Goal: Task Accomplishment & Management: Manage account settings

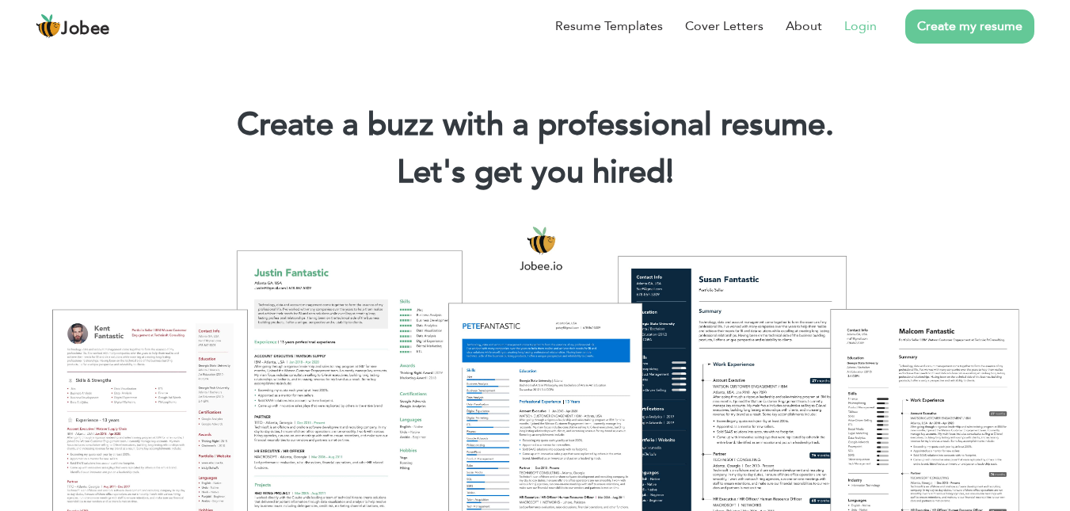
click at [864, 21] on link "Login" at bounding box center [860, 26] width 32 height 19
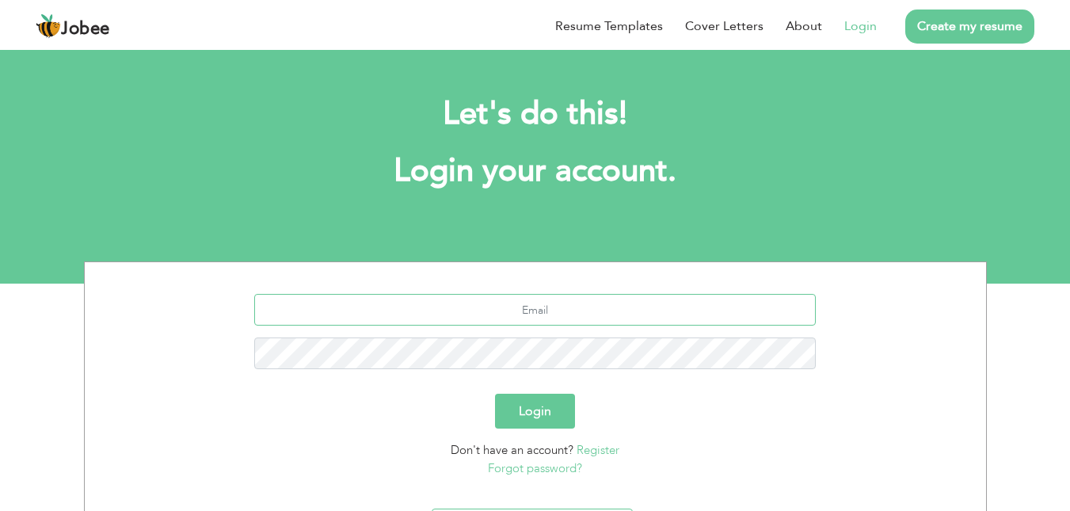
click at [517, 299] on input "text" at bounding box center [535, 310] width 562 height 32
type input "aqsaabid481@gmail.com"
click at [534, 410] on button "Login" at bounding box center [535, 411] width 80 height 35
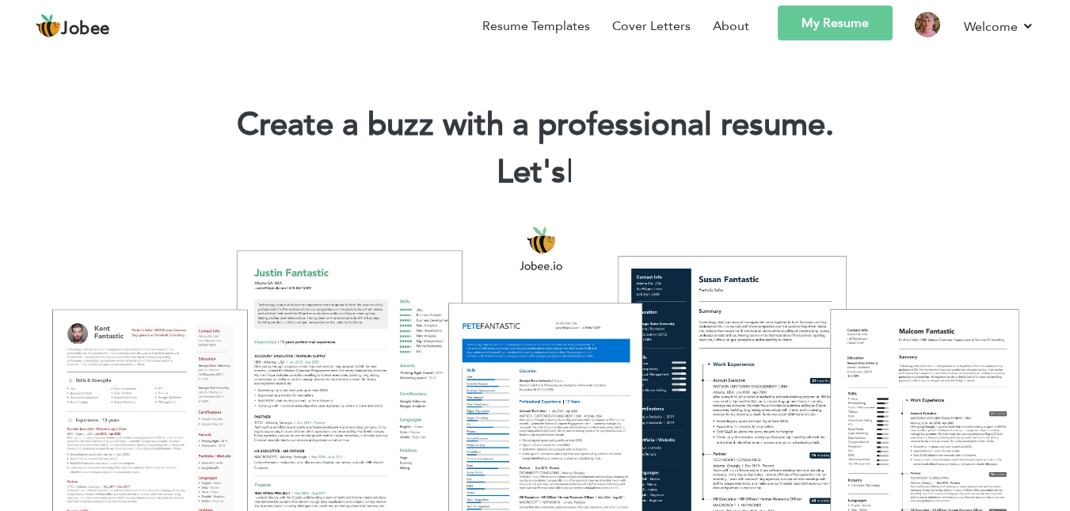
click at [823, 17] on link "My Resume" at bounding box center [835, 23] width 115 height 35
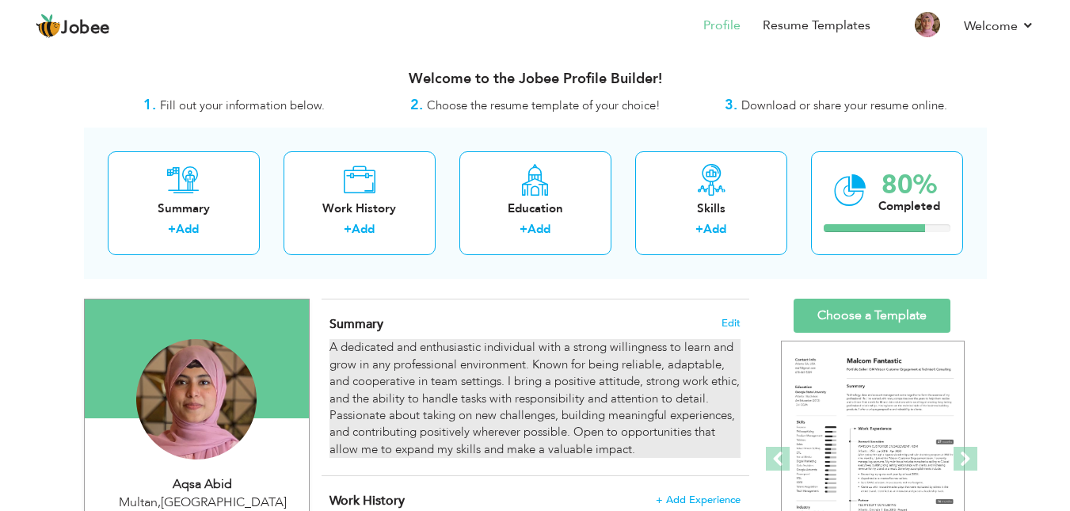
drag, startPoint x: 632, startPoint y: 447, endPoint x: 443, endPoint y: 421, distance: 191.1
click at [443, 421] on div "A dedicated and enthusiastic individual with a strong willingness to learn and …" at bounding box center [535, 398] width 410 height 119
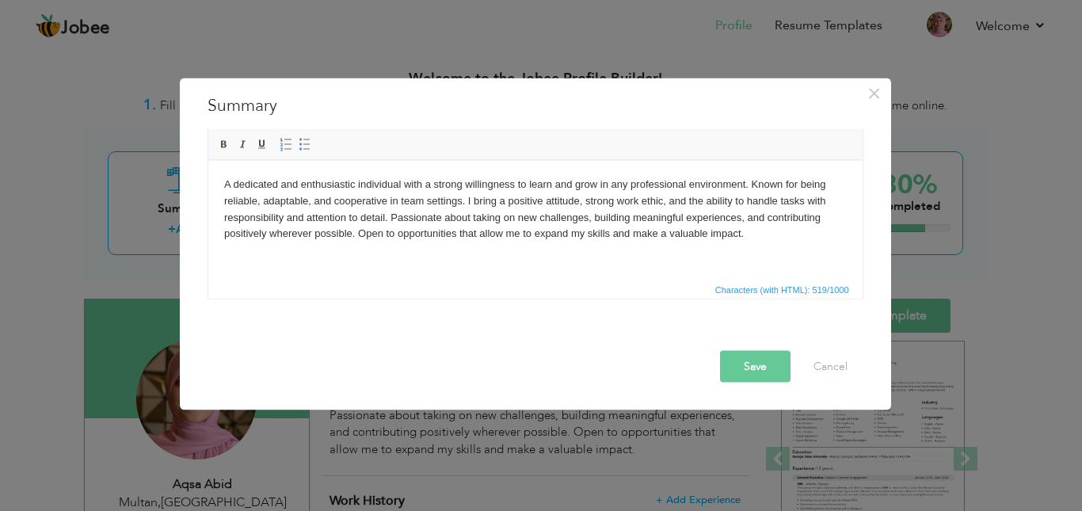
click at [770, 227] on body "A dedicated and enthusiastic individual with a strong willingness to learn and …" at bounding box center [534, 209] width 623 height 66
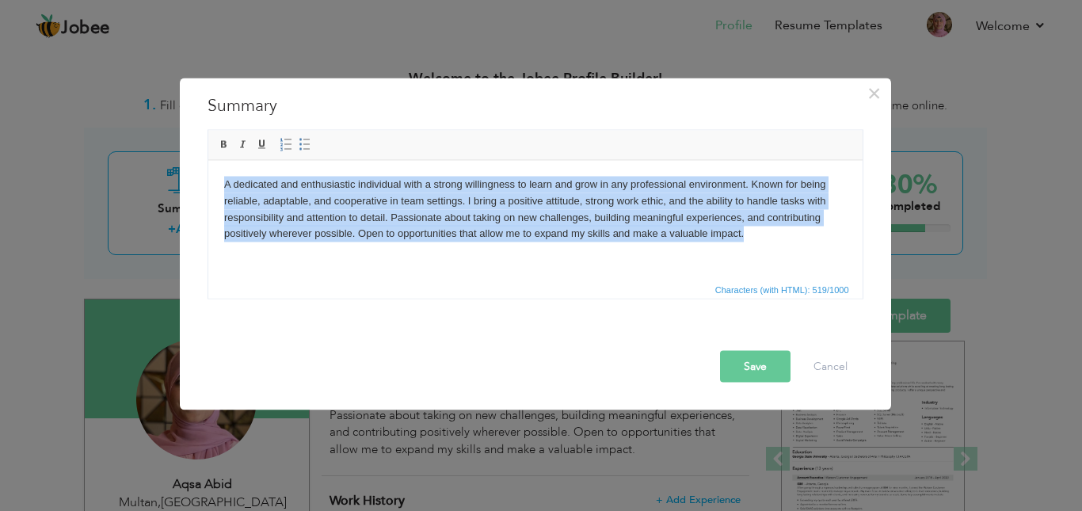
copy body "A dedicated and enthusiastic individual with a strong willingness to learn and …"
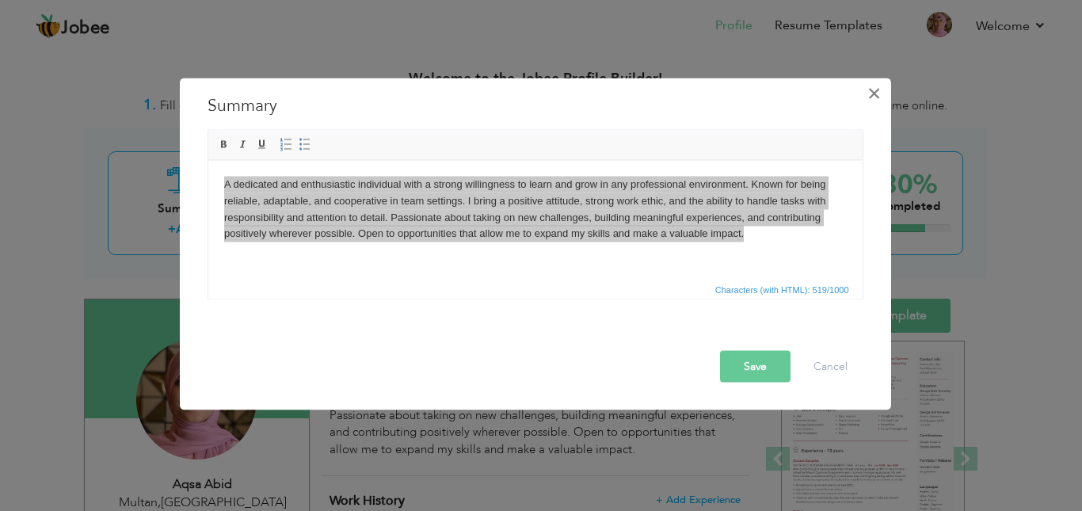
click at [878, 97] on span "×" at bounding box center [873, 92] width 13 height 29
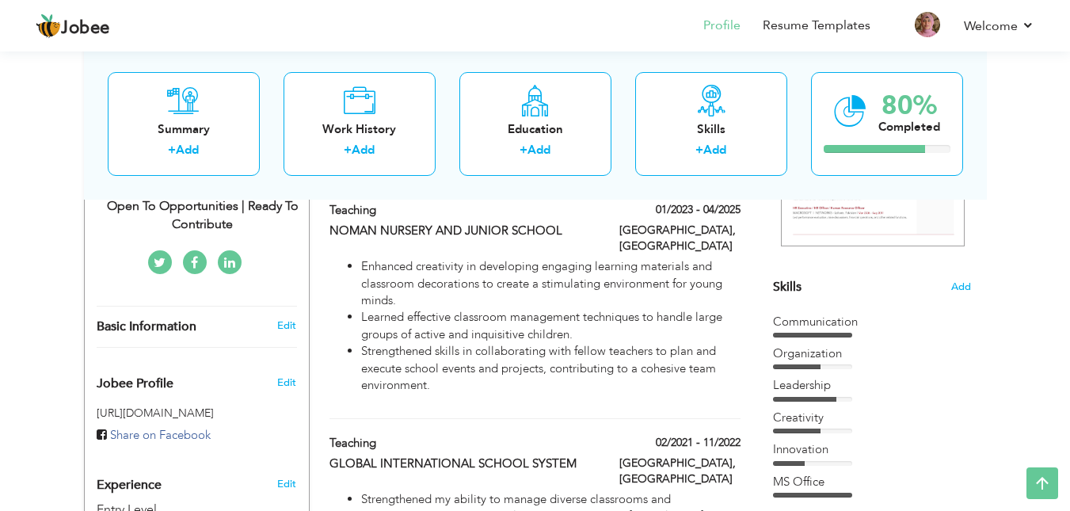
scroll to position [333, 0]
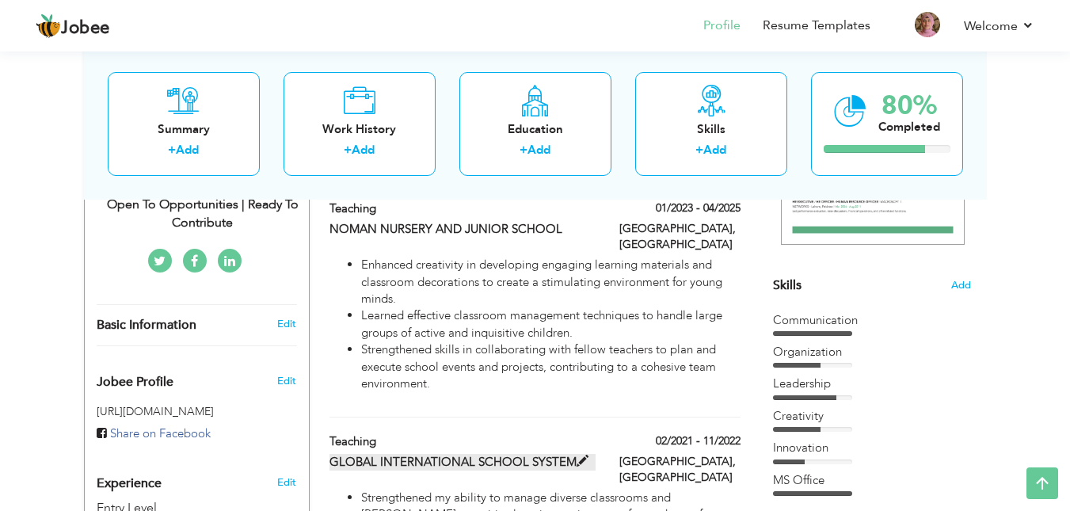
click at [577, 455] on span at bounding box center [583, 461] width 12 height 12
type input "Teaching"
type input "GLOBAL INTERNATIONAL SCHOOL SYSTEM"
type input "02/2021"
type input "11/2022"
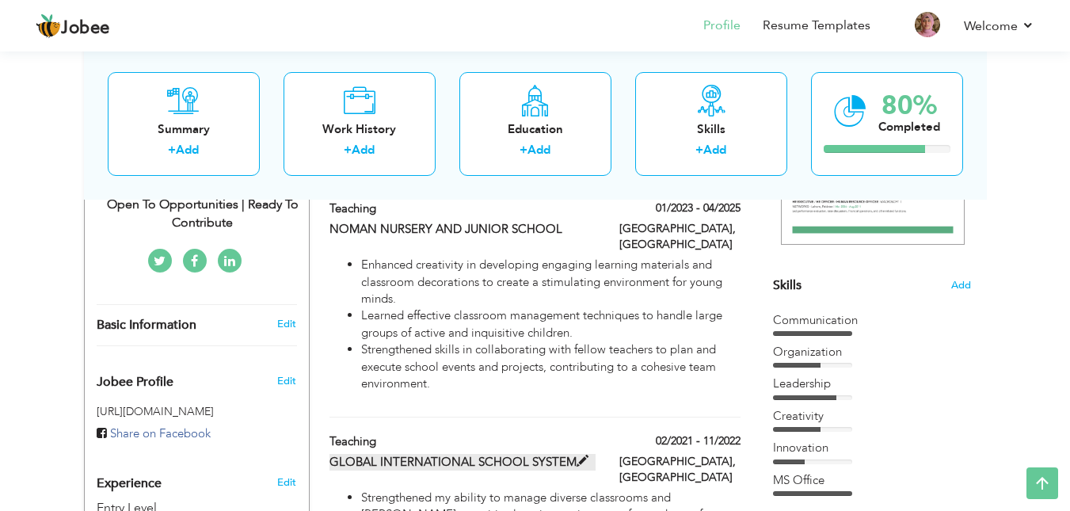
type input "[GEOGRAPHIC_DATA]"
type input "Multan"
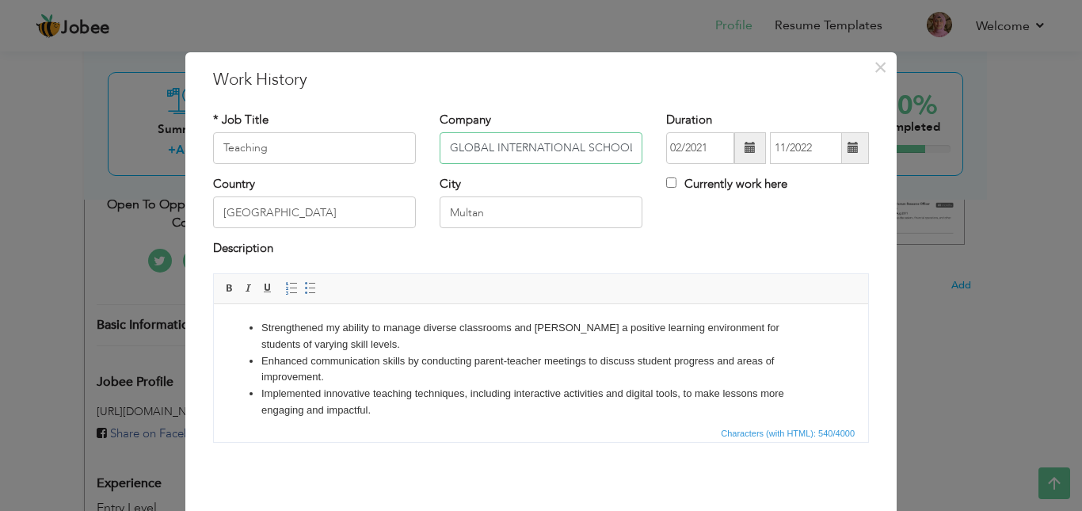
click at [596, 133] on input "GLOBAL INTERNATIONAL SCHOOL SYSTEM" at bounding box center [541, 148] width 203 height 32
click at [419, 359] on li "Enhanced communication skills by conducting parent-teacher meetings to discuss …" at bounding box center [540, 368] width 559 height 33
click at [443, 394] on li "Implemented innovative teaching techniques, including interactive activities an…" at bounding box center [540, 401] width 559 height 33
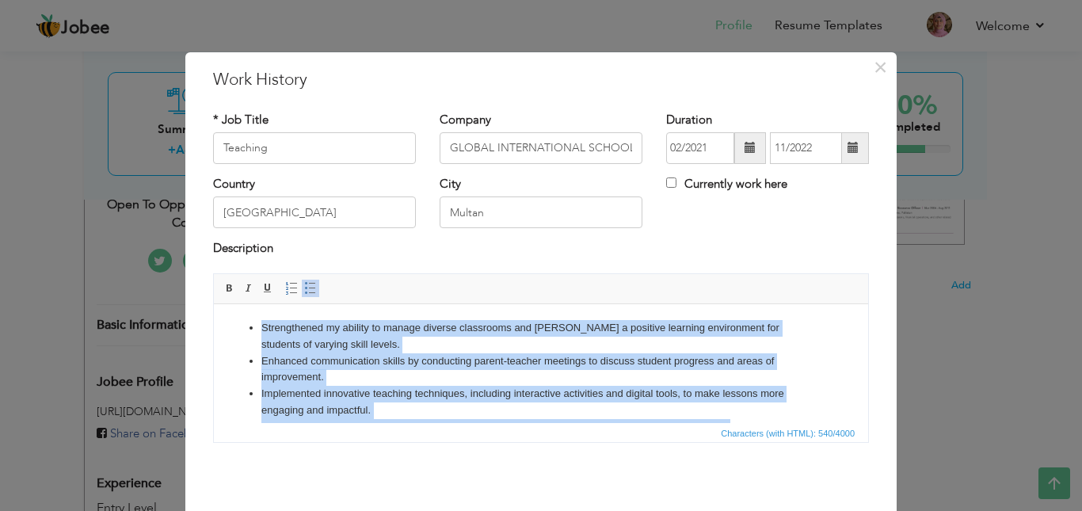
copy ul "Strengthened my ability to manage diverse classrooms and [PERSON_NAME] a positi…"
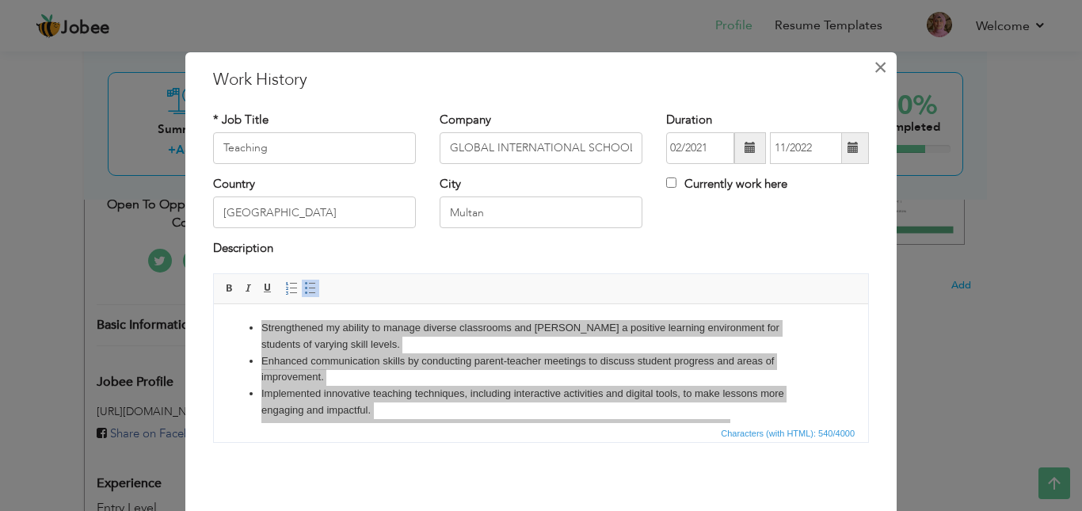
click at [874, 68] on span "×" at bounding box center [880, 67] width 13 height 29
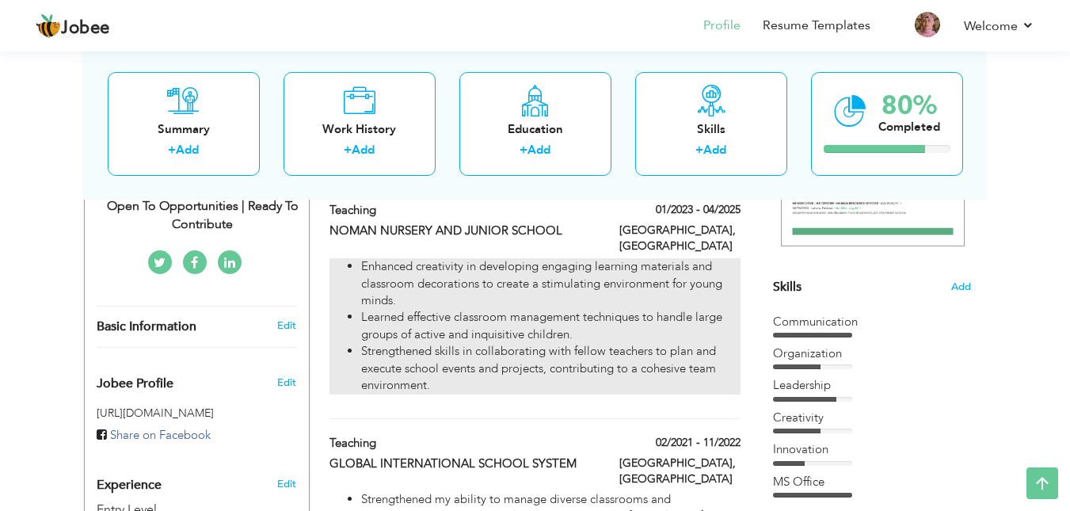
scroll to position [314, 0]
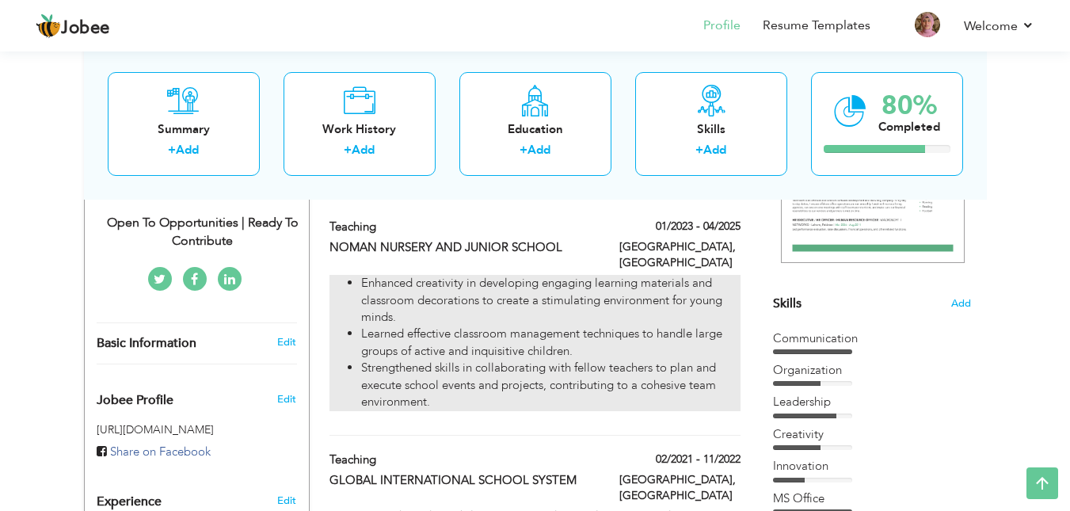
click at [577, 326] on li "Learned effective classroom management techniques to handle large groups of act…" at bounding box center [550, 343] width 379 height 34
type input "NOMAN NURSERY AND JUNIOR SCHOOL"
type input "01/2023"
type input "04/2025"
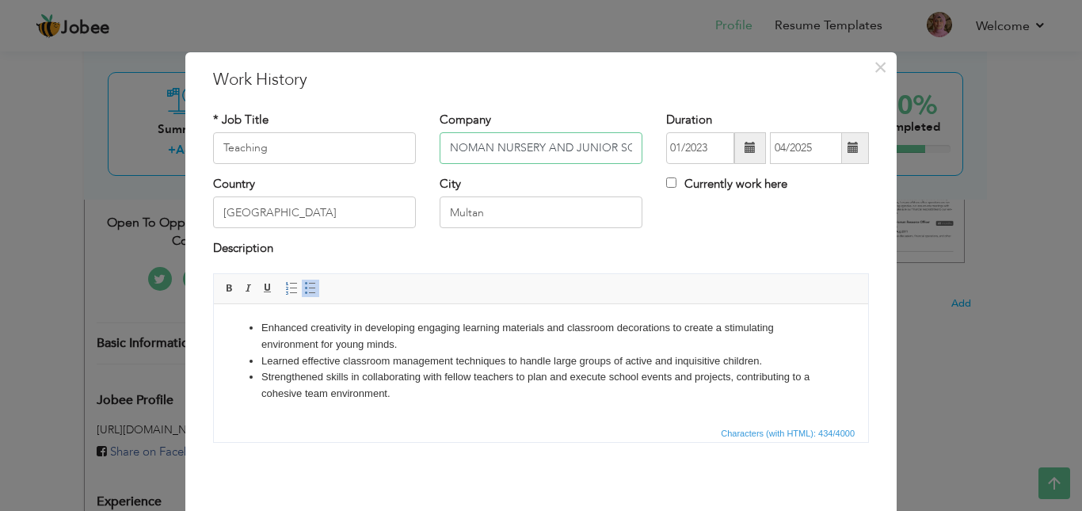
click at [538, 137] on input "NOMAN NURSERY AND JUNIOR SCHOOL" at bounding box center [541, 148] width 203 height 32
click at [543, 330] on li "Enhanced creativity in developing engaging learning materials and classroom dec…" at bounding box center [540, 335] width 559 height 33
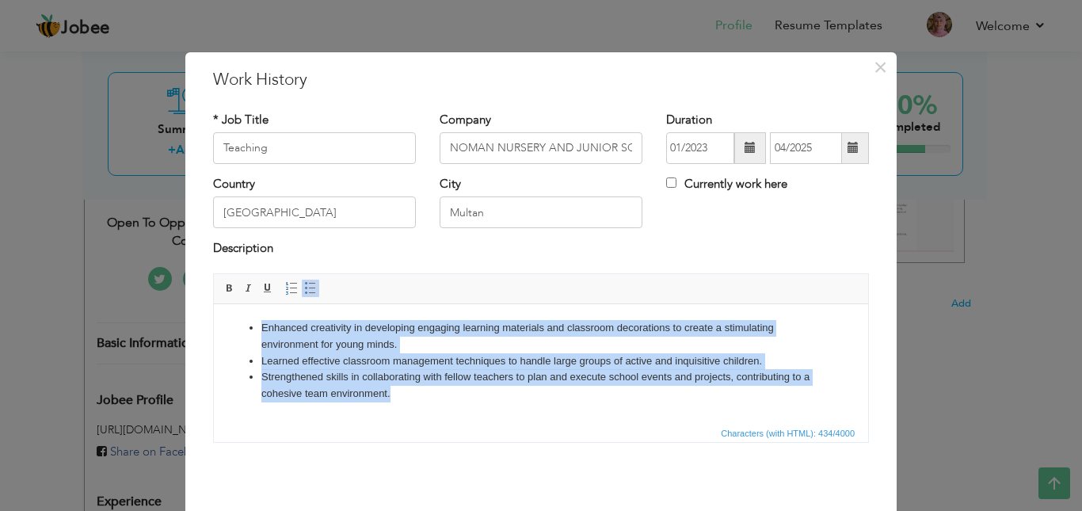
copy ul "Enhanced creativity in developing engaging learning materials and classroom dec…"
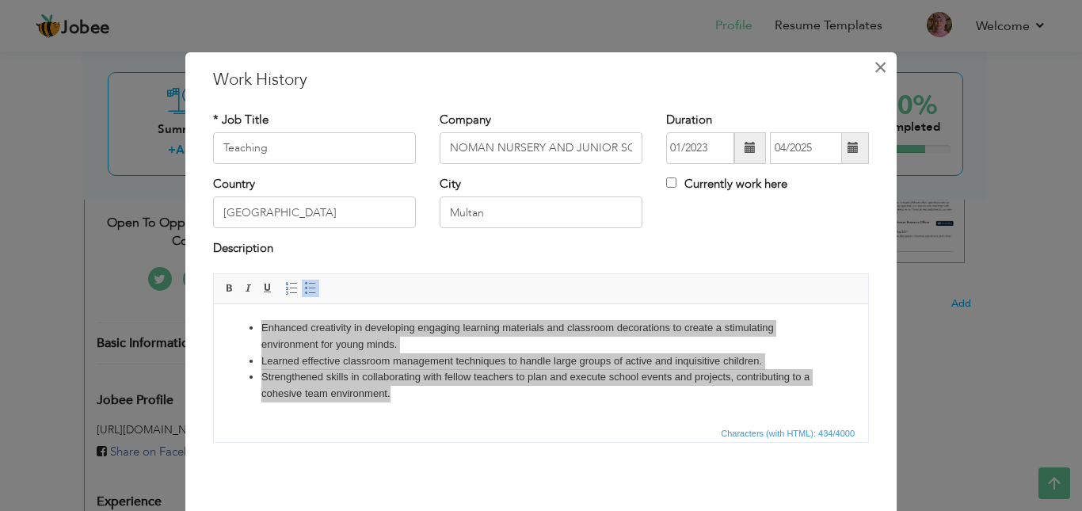
click at [881, 67] on span "×" at bounding box center [880, 67] width 13 height 29
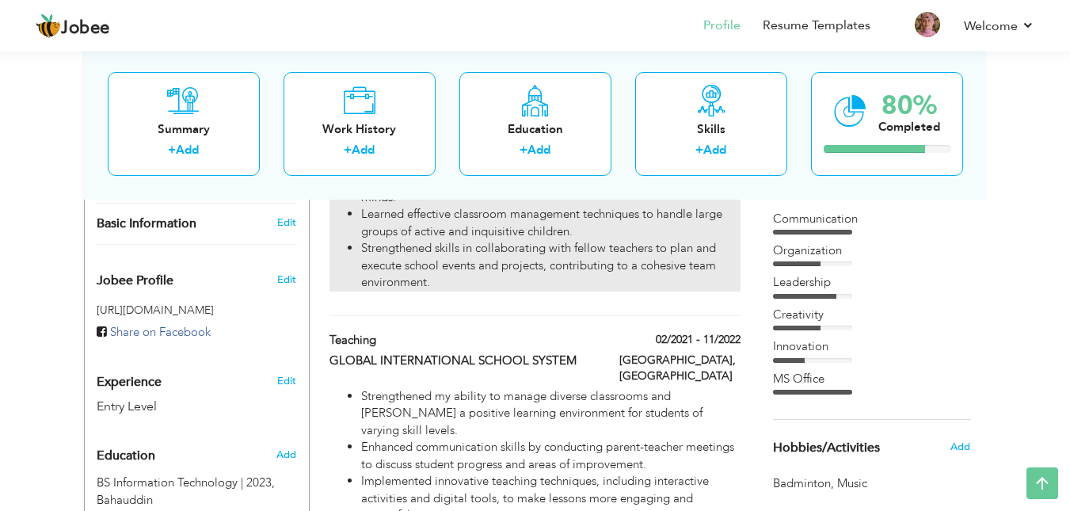
scroll to position [437, 0]
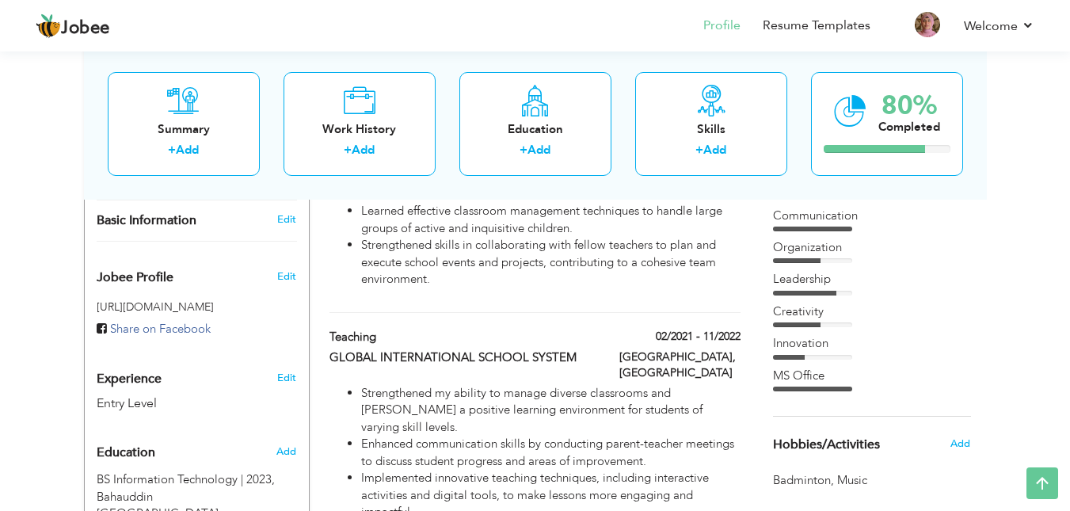
drag, startPoint x: 772, startPoint y: 215, endPoint x: 854, endPoint y: 211, distance: 81.6
click at [854, 211] on div "Communication" at bounding box center [872, 216] width 198 height 17
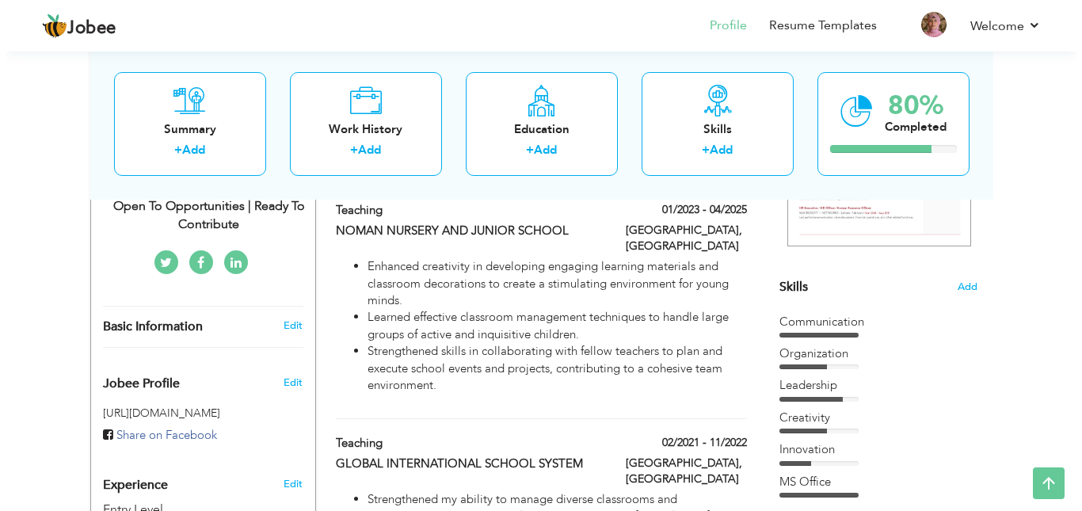
scroll to position [326, 0]
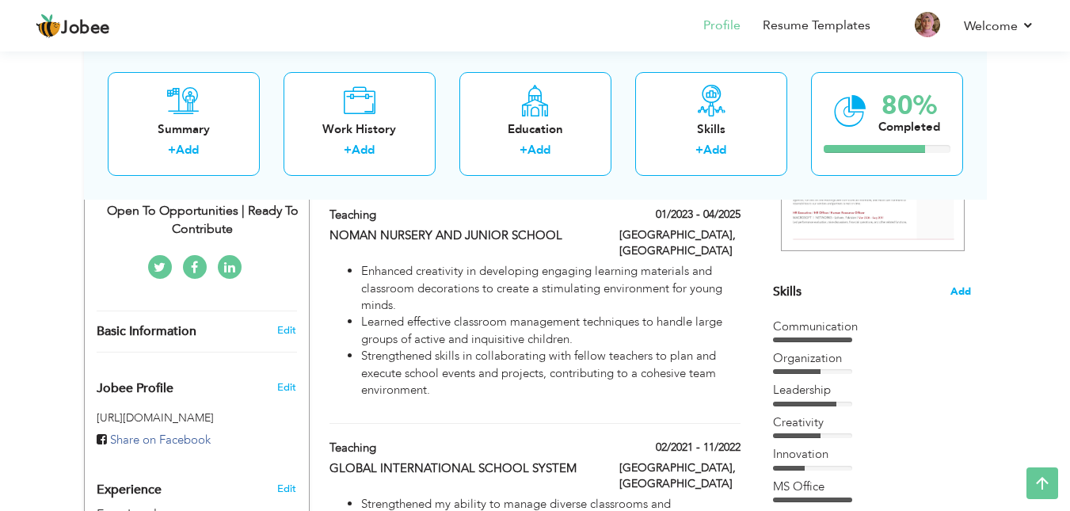
click at [958, 287] on span "Add" at bounding box center [961, 291] width 21 height 15
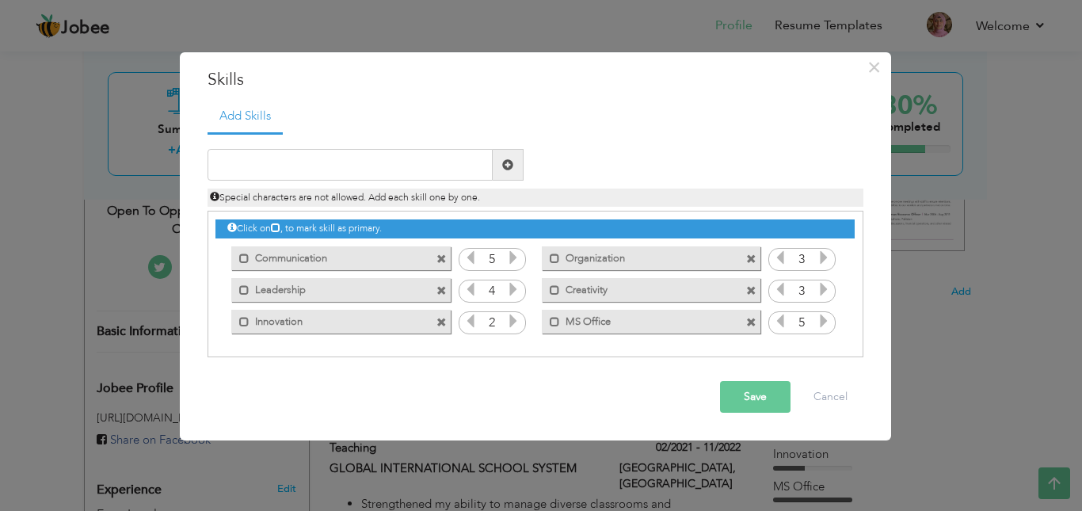
drag, startPoint x: 323, startPoint y: 259, endPoint x: 223, endPoint y: 264, distance: 99.9
click at [223, 264] on div "Mark as primary skill. Communication" at bounding box center [336, 258] width 242 height 32
